Goal: Task Accomplishment & Management: Manage account settings

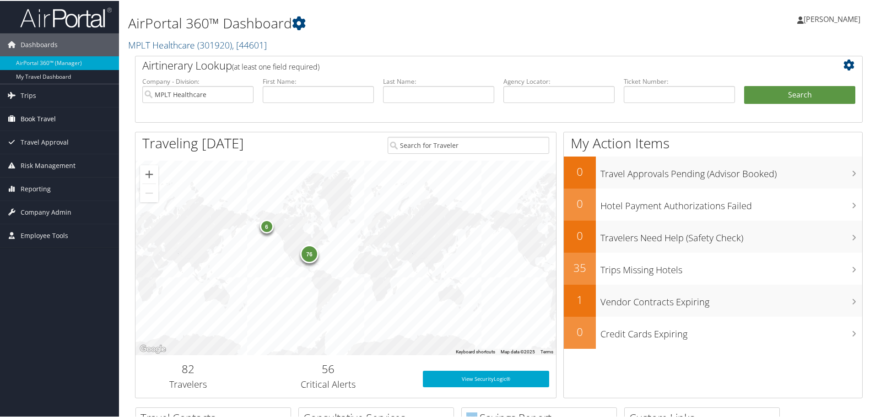
click at [65, 117] on link "Book Travel" at bounding box center [59, 118] width 119 height 23
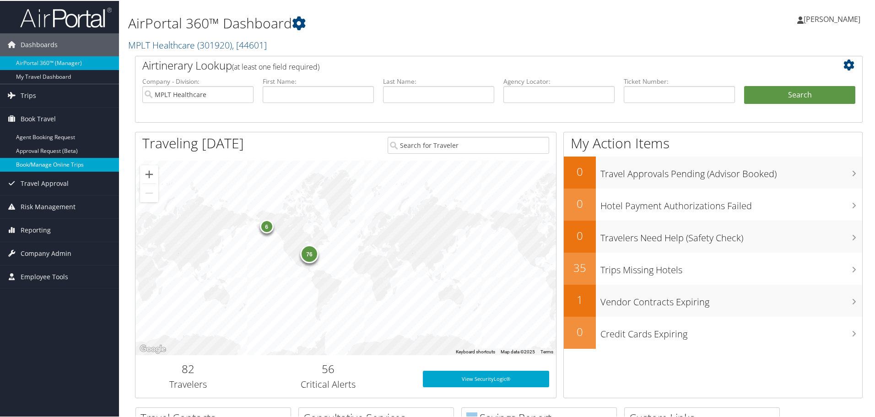
click at [64, 160] on link "Book/Manage Online Trips" at bounding box center [59, 164] width 119 height 14
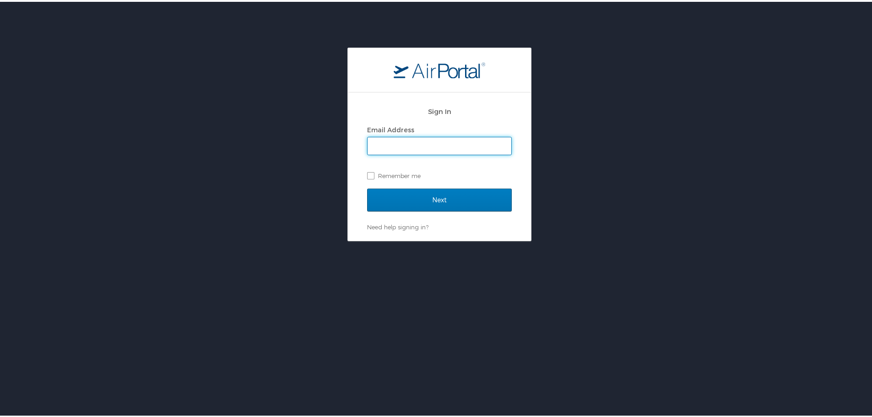
click at [396, 143] on input "Email Address" at bounding box center [440, 144] width 144 height 17
click at [393, 193] on input "Next" at bounding box center [439, 198] width 145 height 23
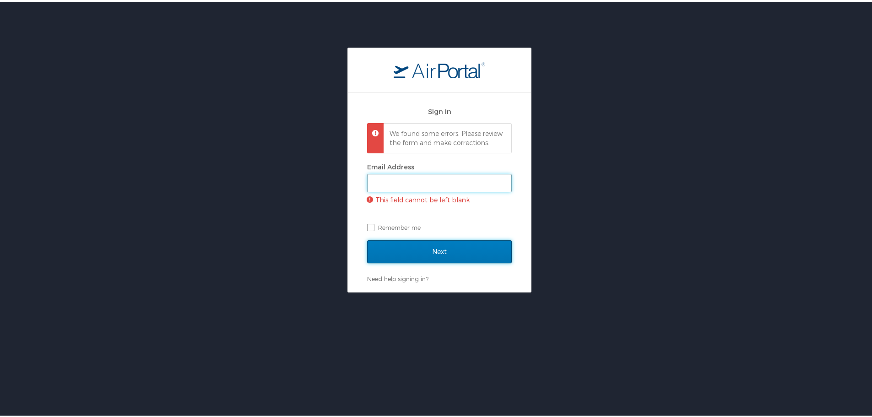
click at [401, 188] on input "Email Address" at bounding box center [440, 181] width 144 height 17
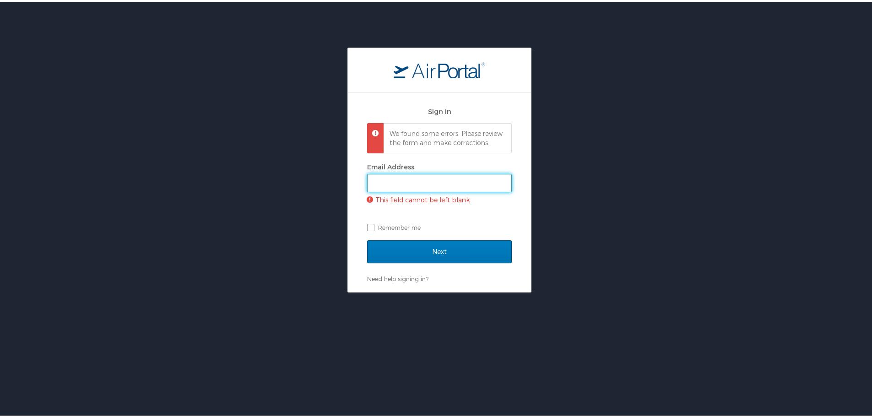
type input "jarrieta@mplthealthcare.com"
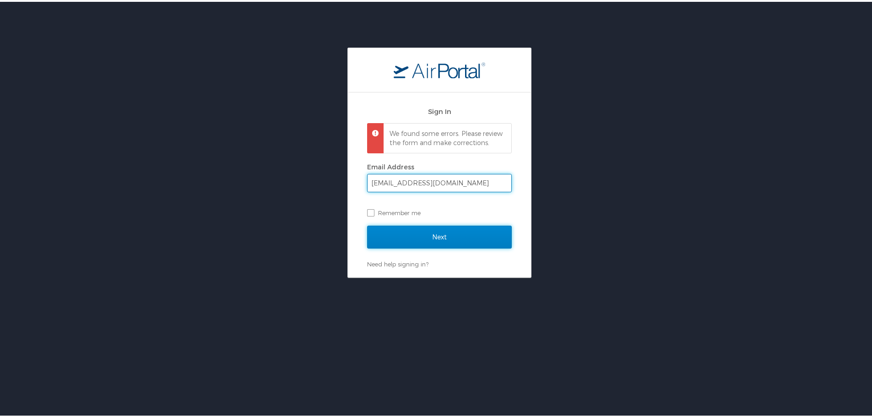
click at [422, 241] on input "Next" at bounding box center [439, 235] width 145 height 23
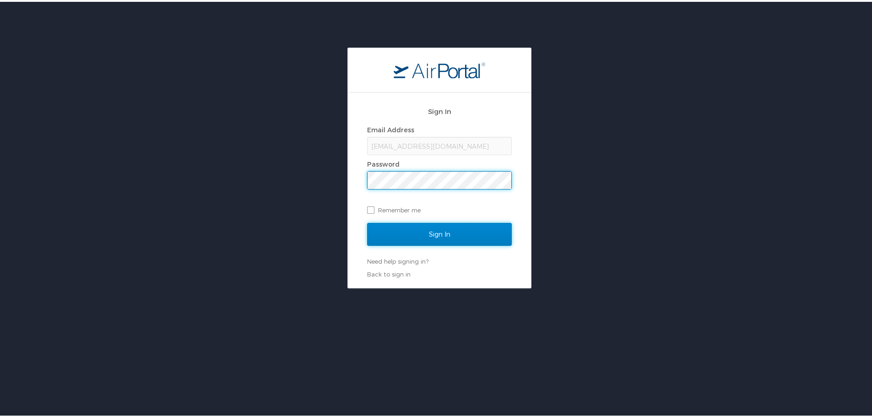
click at [424, 227] on input "Sign In" at bounding box center [439, 232] width 145 height 23
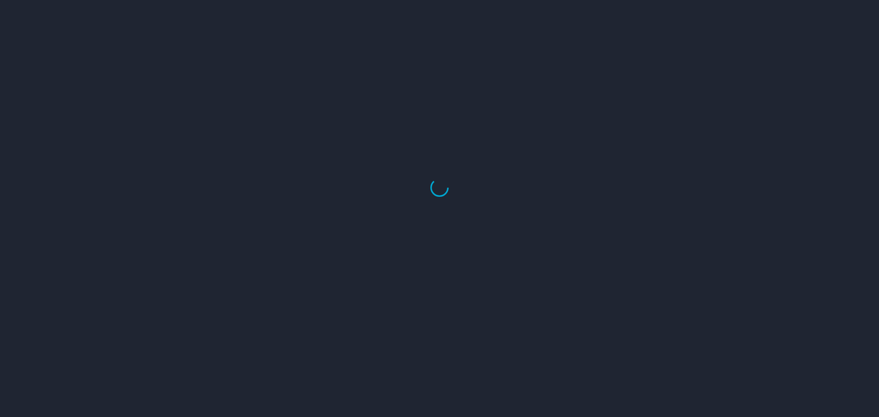
select select "US"
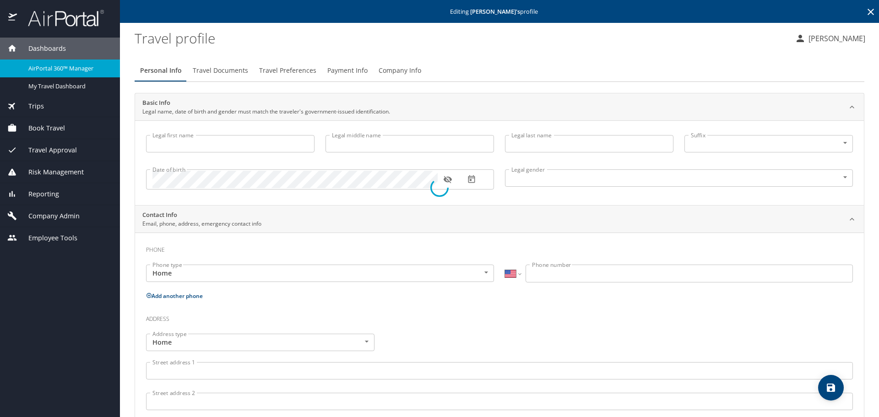
type input "Carol"
type input "Thi"
type input "Le"
type input "Female"
type input "Gwynneth"
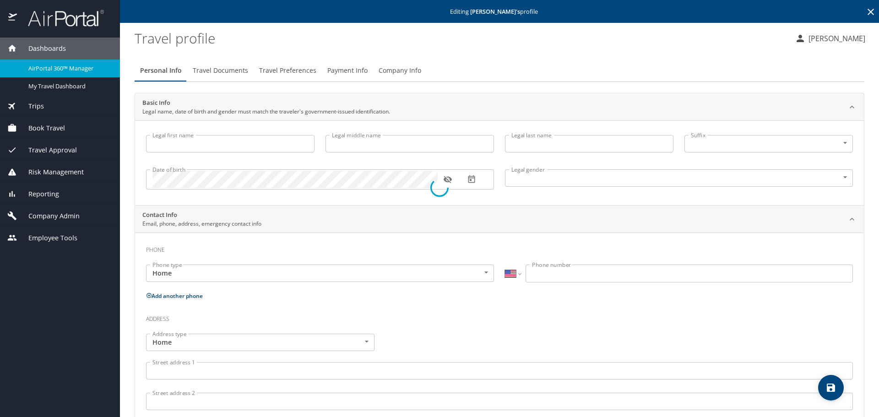
type input "Shugart"
type input "(970) 287-7777"
select select "US"
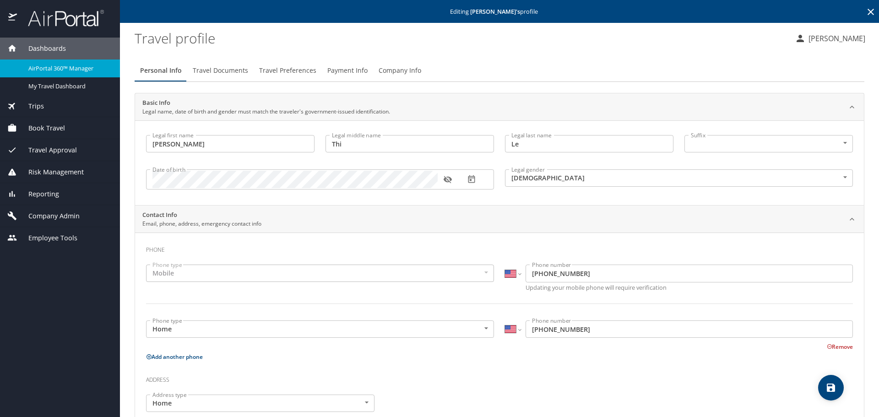
click at [64, 215] on span "Company Admin" at bounding box center [48, 216] width 63 height 10
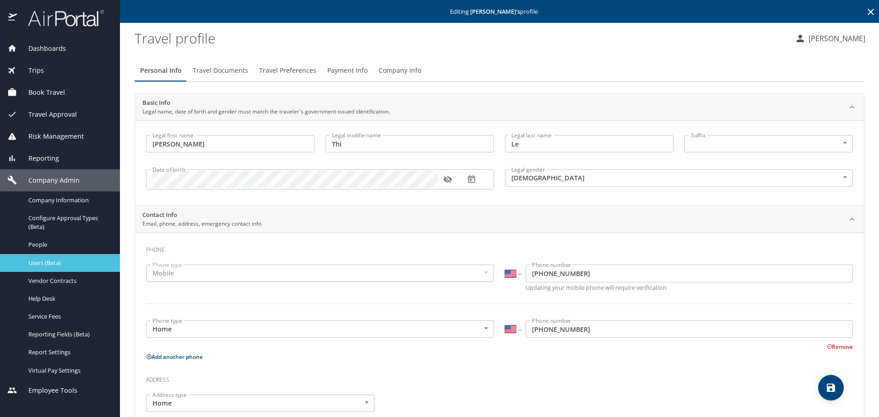
click at [59, 260] on span "Users (Beta)" at bounding box center [68, 263] width 81 height 9
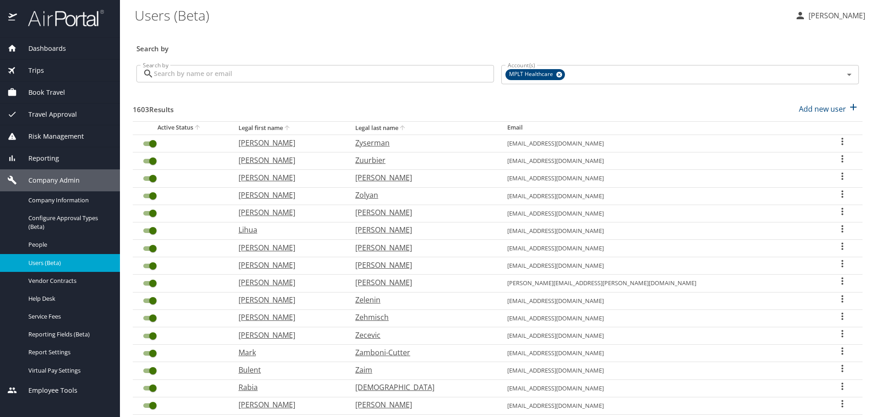
click at [305, 76] on input "Search by" at bounding box center [324, 73] width 340 height 17
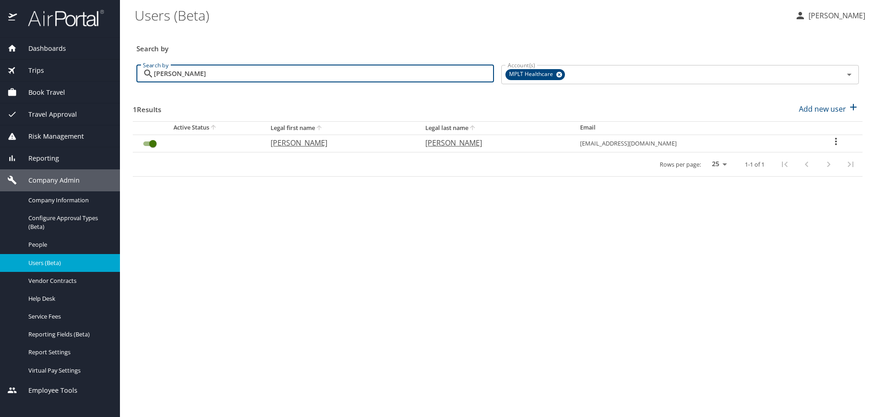
type input "conti"
click at [458, 144] on p "Conti" at bounding box center [493, 142] width 136 height 11
select select "US"
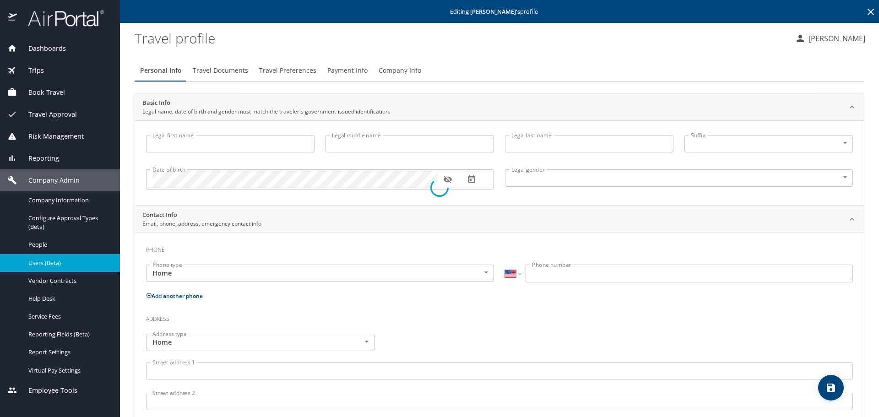
type input "Eileen"
type input "Conti"
type input "Female"
type input "Vin"
type input "Hoye"
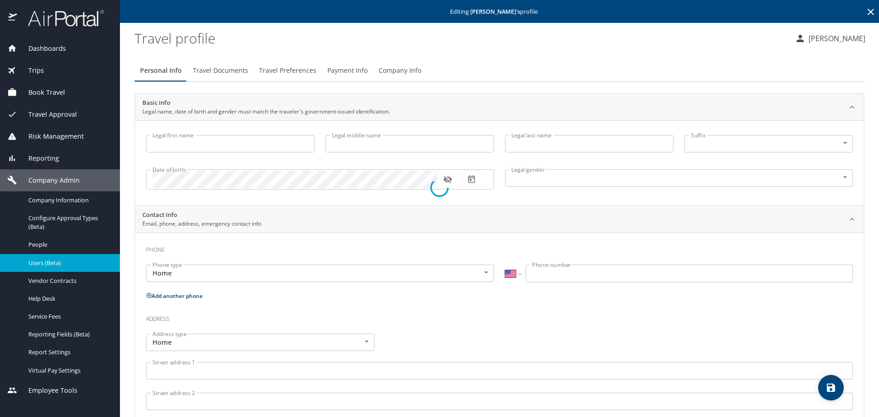
type input "(908) 229-0934"
select select "US"
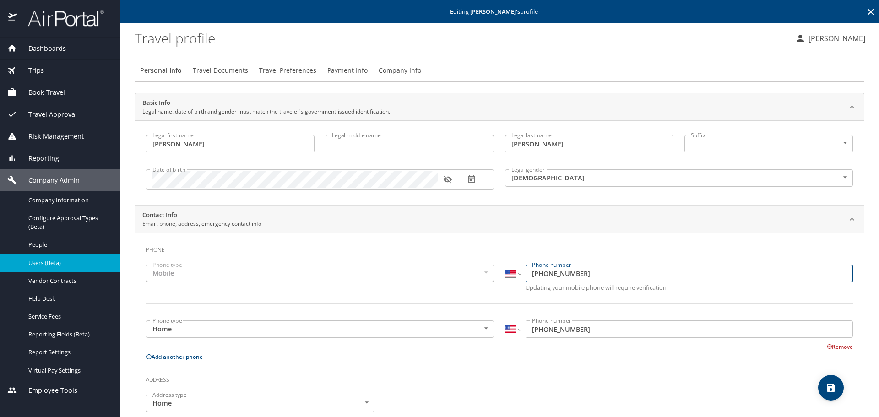
drag, startPoint x: 575, startPoint y: 272, endPoint x: 525, endPoint y: 273, distance: 49.5
click at [526, 273] on input "(908) 347-5440" at bounding box center [689, 273] width 327 height 17
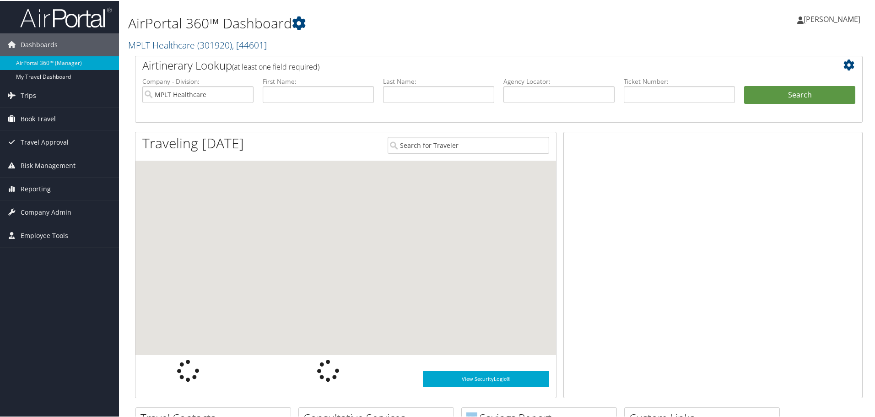
click at [56, 120] on link "Book Travel" at bounding box center [59, 118] width 119 height 23
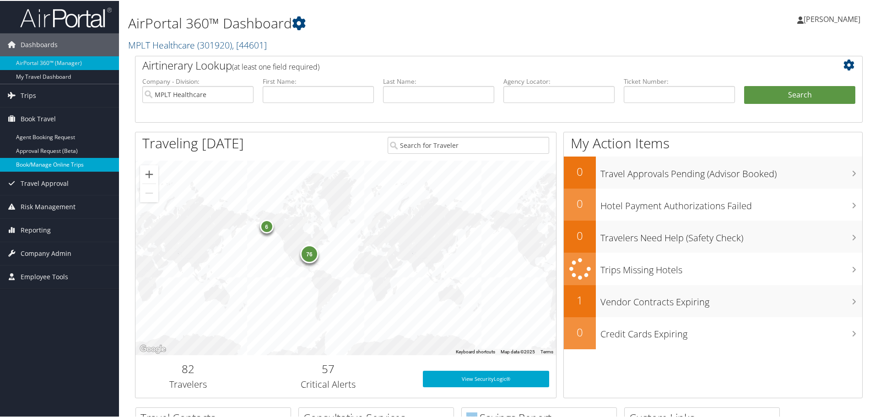
click at [65, 160] on link "Book/Manage Online Trips" at bounding box center [59, 164] width 119 height 14
